Goal: Transaction & Acquisition: Register for event/course

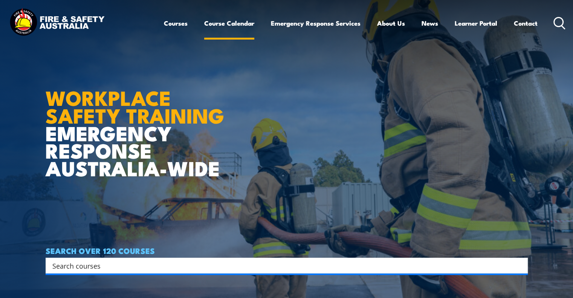
click at [225, 27] on link "Course Calendar" at bounding box center [229, 23] width 50 height 20
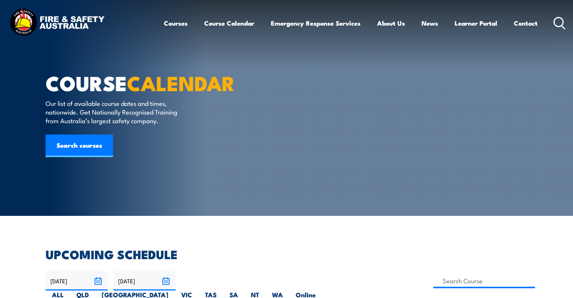
scroll to position [75, 0]
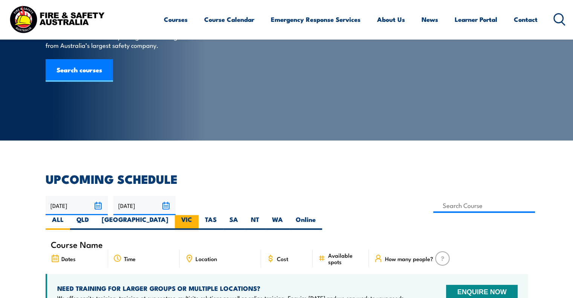
click at [199, 215] on label "VIC" at bounding box center [187, 222] width 24 height 15
click at [197, 215] on input "VIC" at bounding box center [194, 217] width 5 height 5
radio input "true"
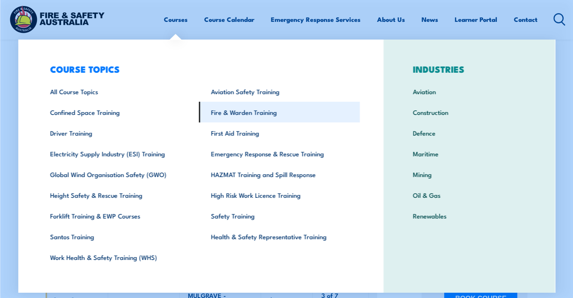
click at [231, 108] on link "Fire & Warden Training" at bounding box center [279, 112] width 161 height 21
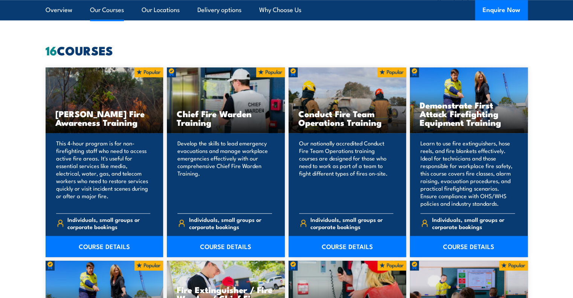
scroll to position [603, 0]
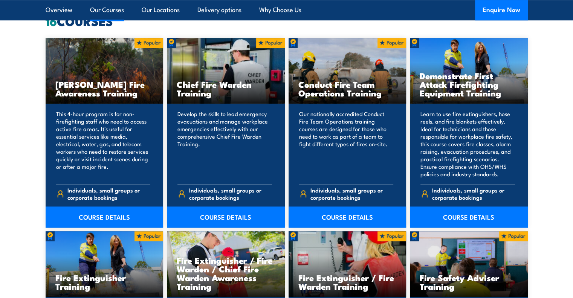
click at [220, 96] on h3 "Chief Fire Warden Training" at bounding box center [226, 88] width 98 height 17
click at [227, 222] on link "COURSE DETAILS" at bounding box center [226, 216] width 118 height 21
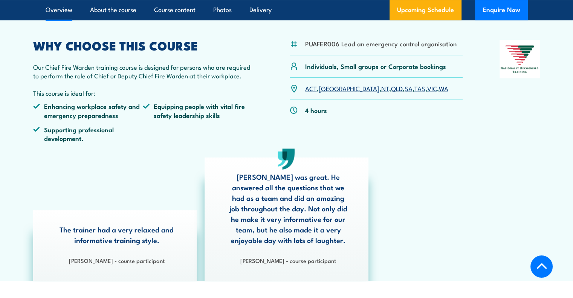
click at [427, 89] on link "VIC" at bounding box center [432, 88] width 10 height 9
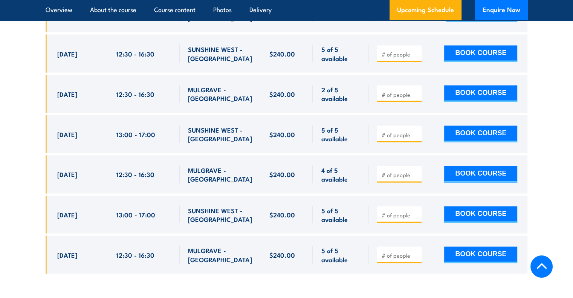
scroll to position [1570, 0]
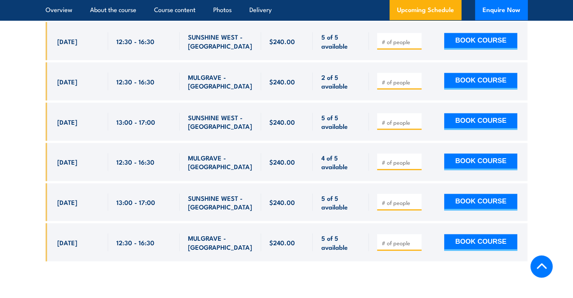
drag, startPoint x: 544, startPoint y: 120, endPoint x: 481, endPoint y: 129, distance: 63.9
click at [544, 120] on section "UPCOMING SCHEDULE FOR - "Chief Fire Warden Training" 24/09/2025 23/03/2026" at bounding box center [286, 29] width 573 height 487
drag, startPoint x: 555, startPoint y: 165, endPoint x: 537, endPoint y: 167, distance: 18.3
click at [555, 165] on section "UPCOMING SCHEDULE FOR - "Chief Fire Warden Training" 24/09/2025 23/03/2026" at bounding box center [286, 29] width 573 height 487
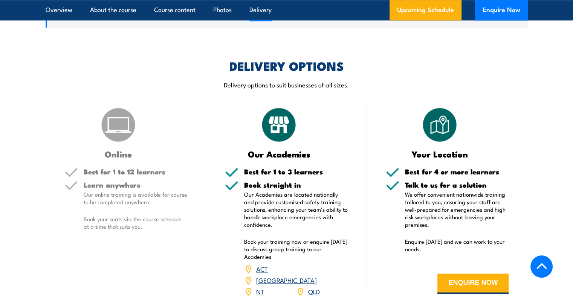
scroll to position [967, 0]
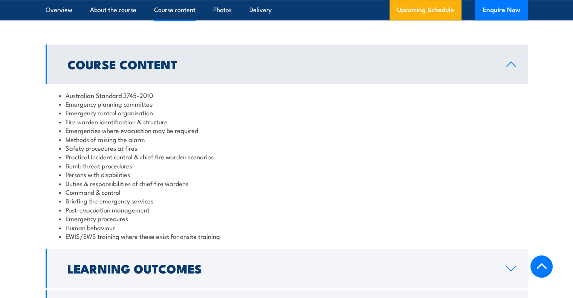
scroll to position [678, 0]
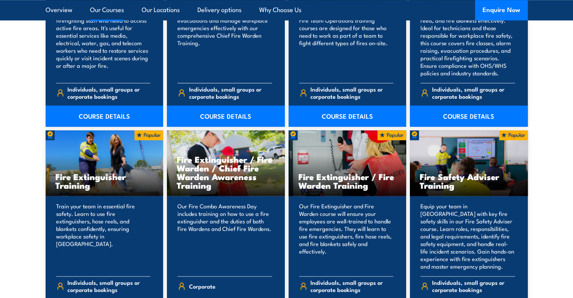
scroll to position [565, 0]
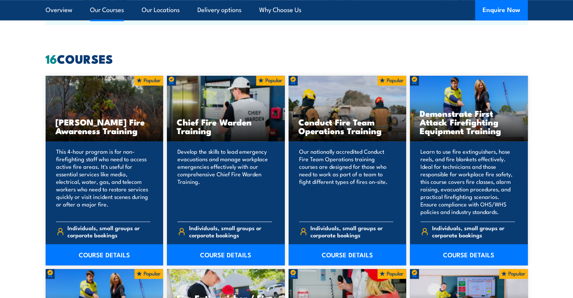
drag, startPoint x: 231, startPoint y: 255, endPoint x: 268, endPoint y: 230, distance: 44.8
click at [231, 255] on link "COURSE DETAILS" at bounding box center [226, 254] width 118 height 21
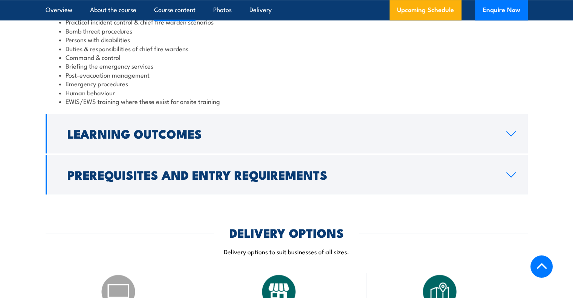
scroll to position [904, 0]
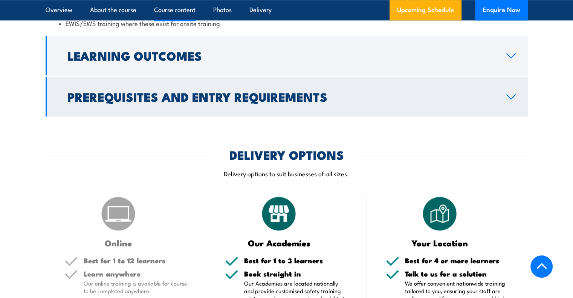
click at [516, 99] on link "Prerequisites and Entry Requirements" at bounding box center [287, 97] width 482 height 40
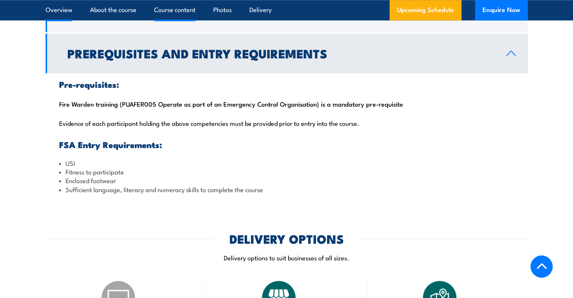
scroll to position [558, 0]
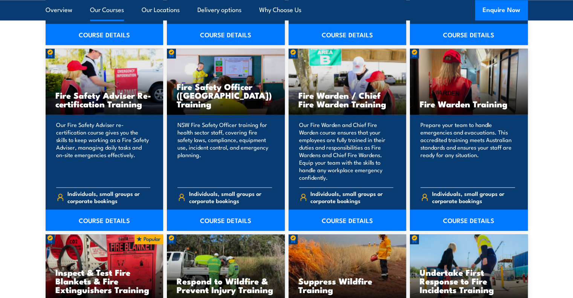
scroll to position [942, 0]
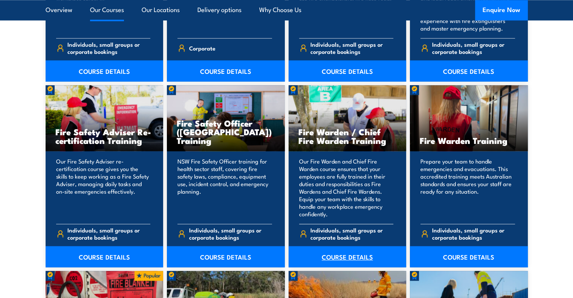
click at [346, 259] on link "COURSE DETAILS" at bounding box center [348, 256] width 118 height 21
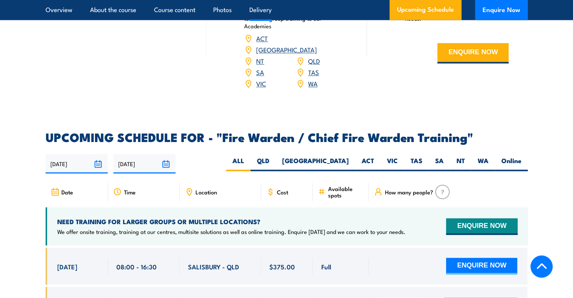
scroll to position [1168, 0]
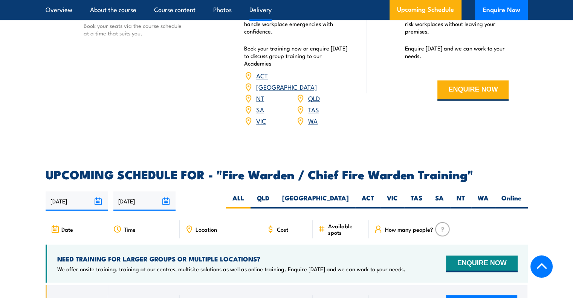
click at [259, 120] on link "VIC" at bounding box center [261, 120] width 10 height 9
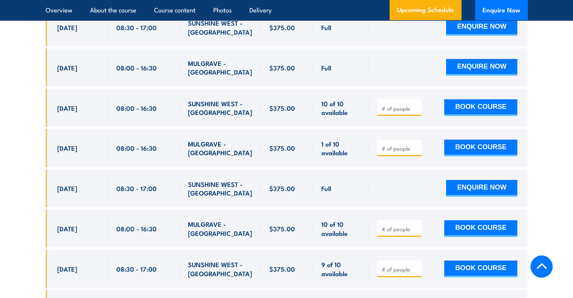
scroll to position [1560, 0]
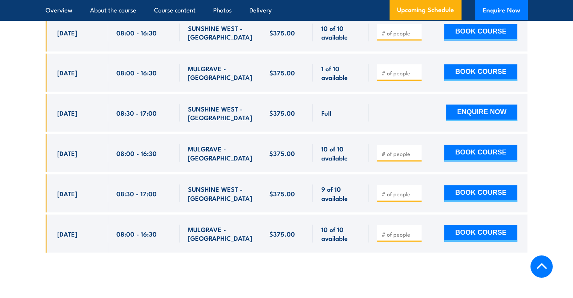
click at [28, 205] on section "UPCOMING SCHEDULE FOR - "Fire Warden / Chief Fire Warden Training" [DATE] [DATE]" at bounding box center [286, 20] width 573 height 487
drag, startPoint x: 549, startPoint y: 181, endPoint x: 390, endPoint y: 205, distance: 160.7
click at [549, 181] on section "UPCOMING SCHEDULE FOR - "Fire Warden / Chief Fire Warden Training" [DATE] [DATE]" at bounding box center [286, 20] width 573 height 487
drag, startPoint x: 541, startPoint y: 104, endPoint x: 540, endPoint y: 111, distance: 7.7
click at [542, 104] on section "UPCOMING SCHEDULE FOR - "Fire Warden / Chief Fire Warden Training" [DATE] [DATE]" at bounding box center [286, 20] width 573 height 487
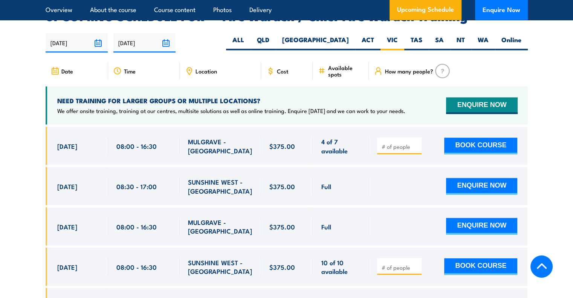
scroll to position [1334, 0]
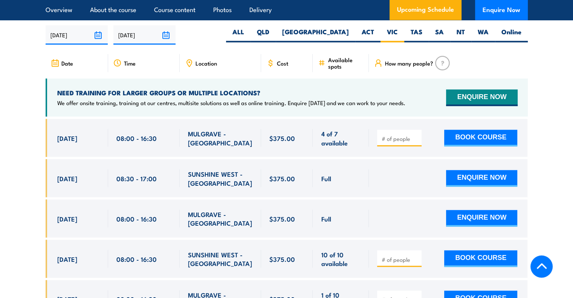
click at [5, 165] on section "UPCOMING SCHEDULE FOR - "Fire Warden / Chief Fire Warden Training" [DATE] [DATE]" at bounding box center [286, 246] width 573 height 487
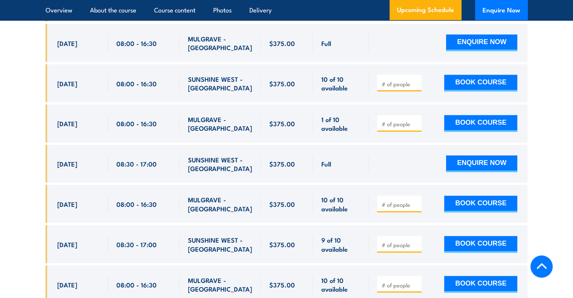
scroll to position [1522, 0]
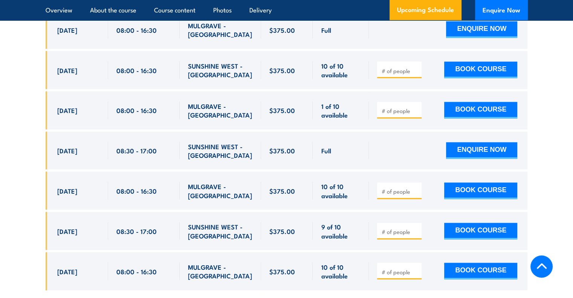
click at [402, 188] on input "number" at bounding box center [400, 192] width 38 height 8
click at [419, 184] on div at bounding box center [399, 191] width 44 height 17
click at [417, 188] on input "1" at bounding box center [400, 192] width 38 height 8
click at [417, 188] on input "2" at bounding box center [400, 192] width 38 height 8
drag, startPoint x: 417, startPoint y: 186, endPoint x: 457, endPoint y: 192, distance: 40.8
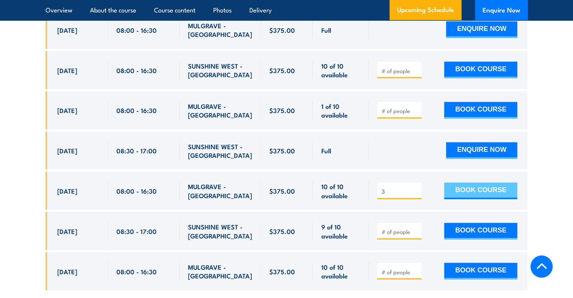
type input "3"
click at [417, 188] on input "3" at bounding box center [400, 192] width 38 height 8
click at [478, 190] on button "BOOK COURSE" at bounding box center [480, 191] width 73 height 17
